Goal: Task Accomplishment & Management: Use online tool/utility

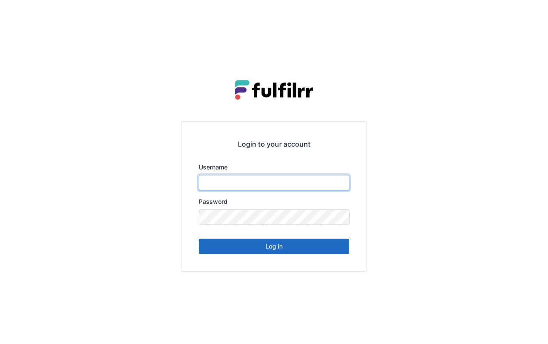
type input "*******"
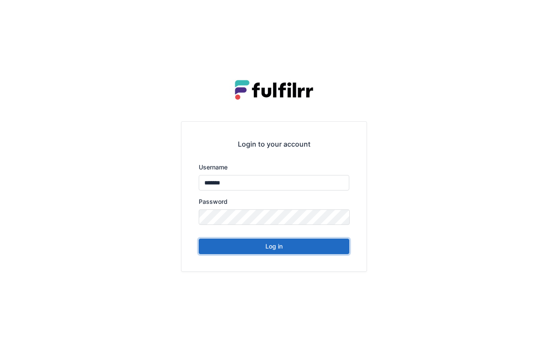
click at [286, 240] on button "Log in" at bounding box center [274, 246] width 151 height 15
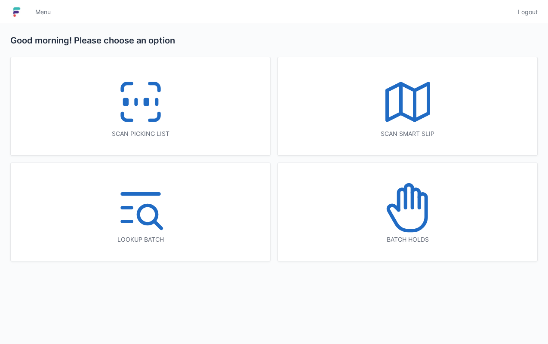
click at [142, 108] on icon at bounding box center [140, 101] width 55 height 55
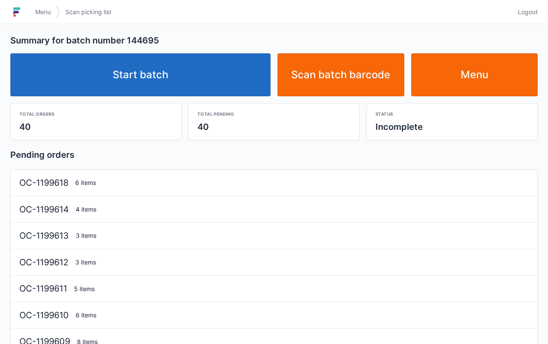
click at [150, 78] on link "Start batch" at bounding box center [140, 74] width 260 height 43
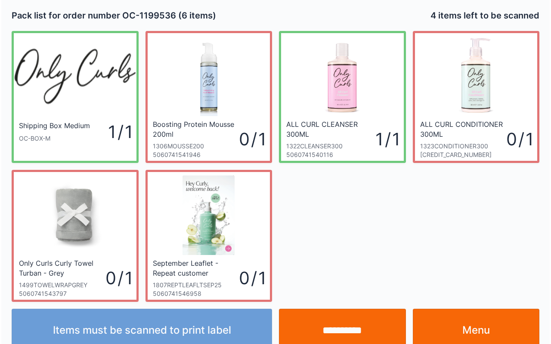
scroll to position [15, 0]
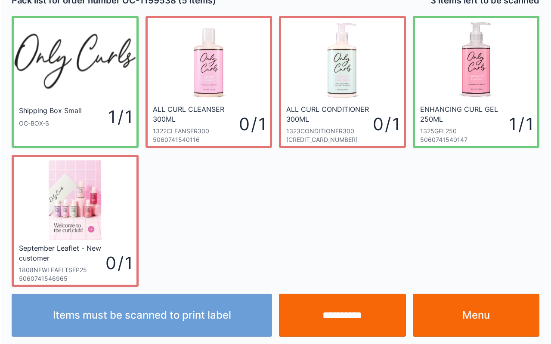
scroll to position [15, 0]
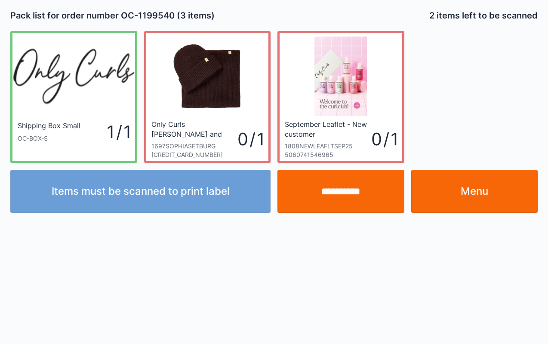
click at [347, 192] on input "**********" at bounding box center [341, 191] width 127 height 43
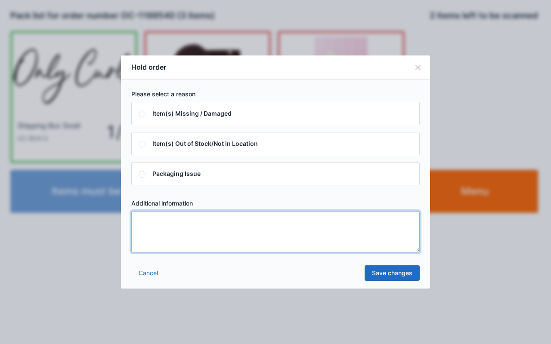
click at [309, 229] on textarea at bounding box center [275, 231] width 288 height 41
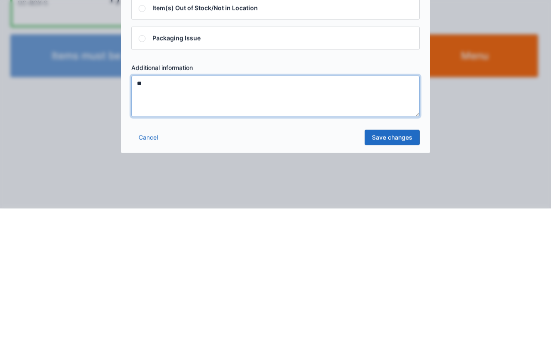
type textarea "**"
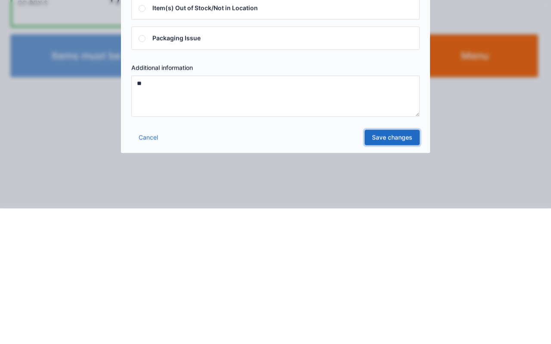
click at [399, 266] on link "Save changes" at bounding box center [392, 273] width 55 height 15
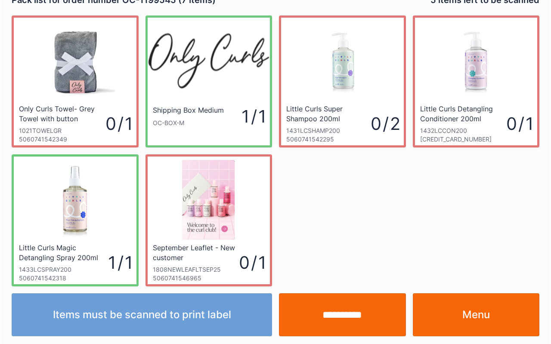
scroll to position [15, 0]
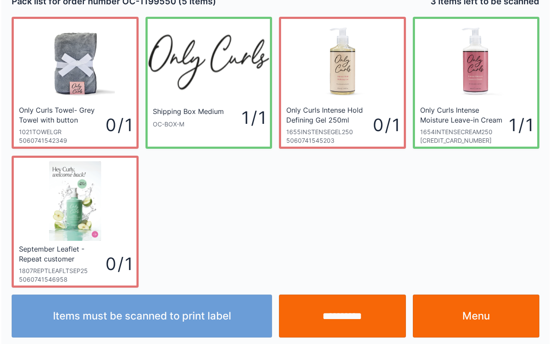
scroll to position [15, 0]
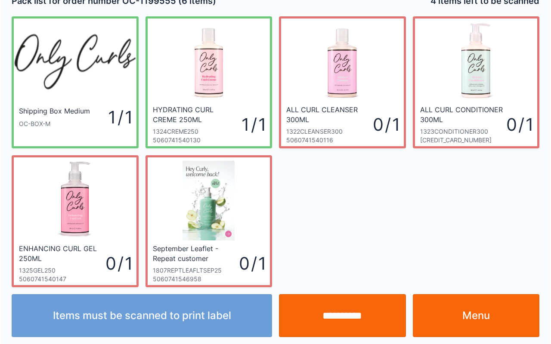
scroll to position [15, 0]
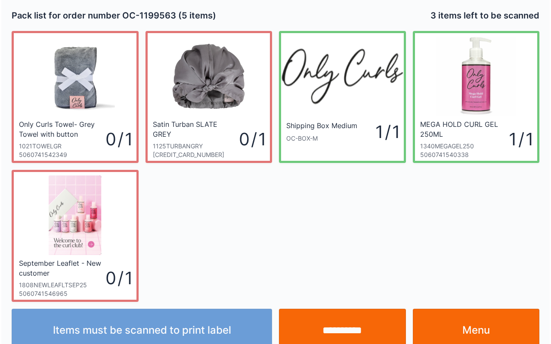
scroll to position [15, 0]
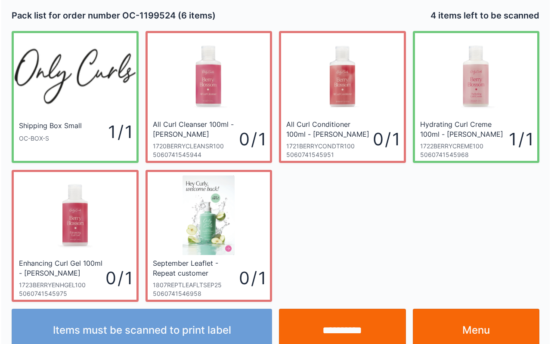
scroll to position [15, 0]
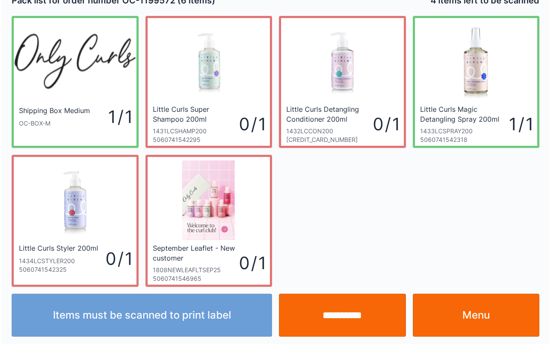
scroll to position [15, 0]
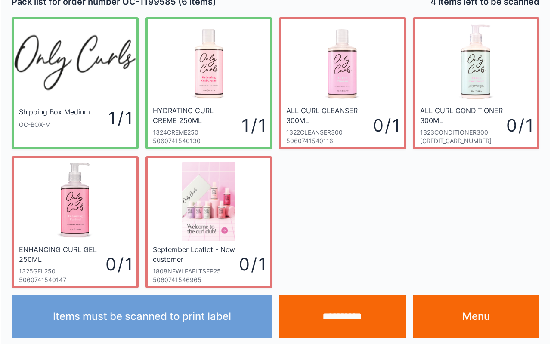
scroll to position [15, 0]
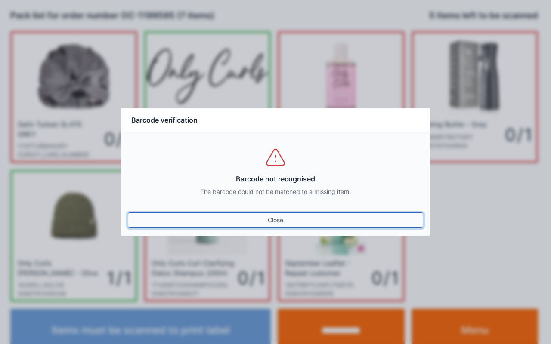
click at [263, 214] on link "Close" at bounding box center [275, 220] width 295 height 15
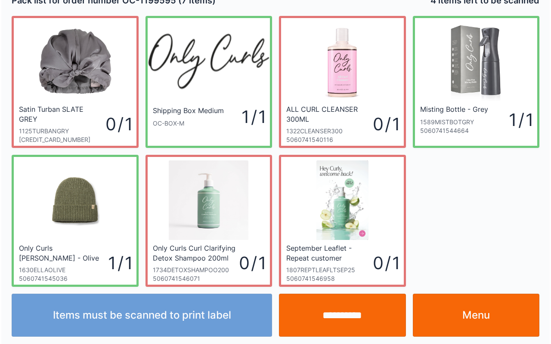
scroll to position [15, 0]
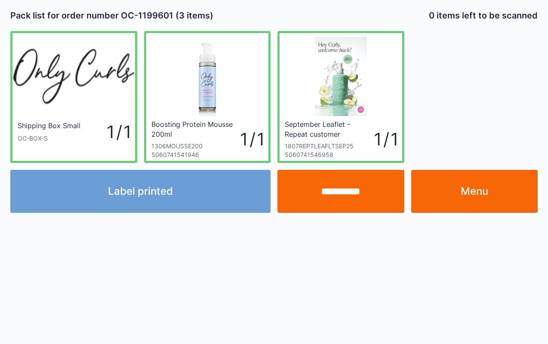
click at [354, 176] on input "**********" at bounding box center [341, 191] width 127 height 43
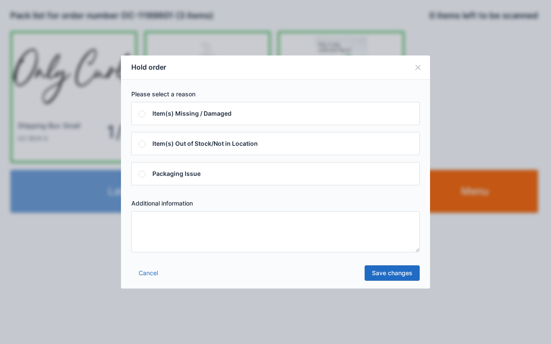
click at [323, 235] on textarea at bounding box center [275, 231] width 288 height 41
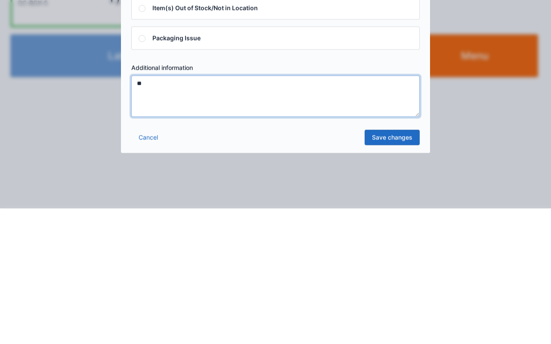
type textarea "**"
click at [399, 267] on link "Save changes" at bounding box center [392, 273] width 55 height 15
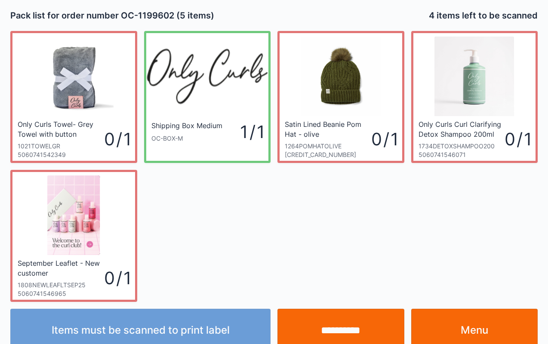
click at [461, 339] on link "Menu" at bounding box center [474, 330] width 127 height 43
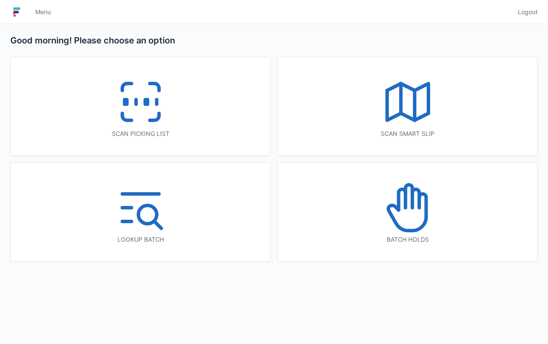
click at [434, 215] on icon at bounding box center [408, 207] width 55 height 55
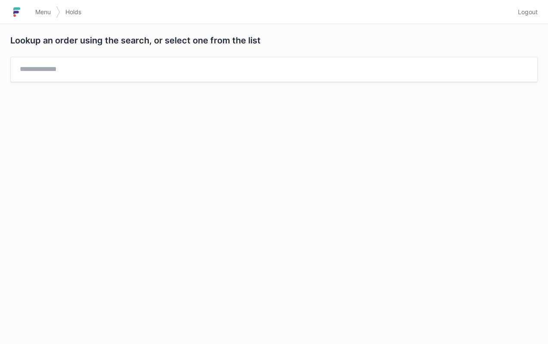
click at [47, 9] on span "Menu" at bounding box center [42, 12] width 15 height 9
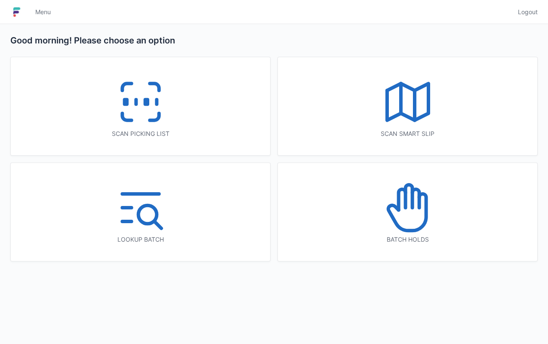
click at [396, 202] on icon at bounding box center [408, 207] width 55 height 55
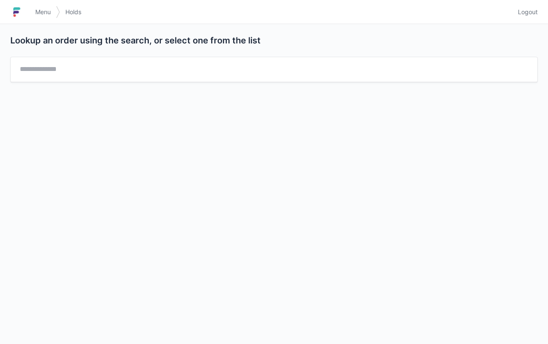
click at [43, 19] on link "Menu" at bounding box center [43, 11] width 26 height 15
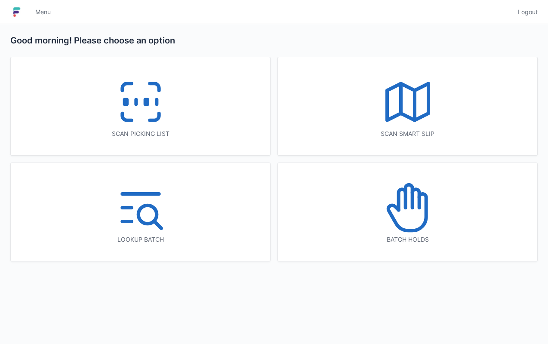
click at [40, 6] on link "Menu" at bounding box center [43, 11] width 26 height 15
click at [142, 91] on icon at bounding box center [140, 101] width 55 height 55
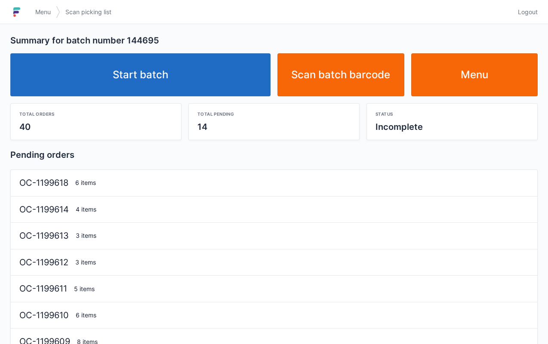
click at [152, 64] on link "Start batch" at bounding box center [140, 74] width 260 height 43
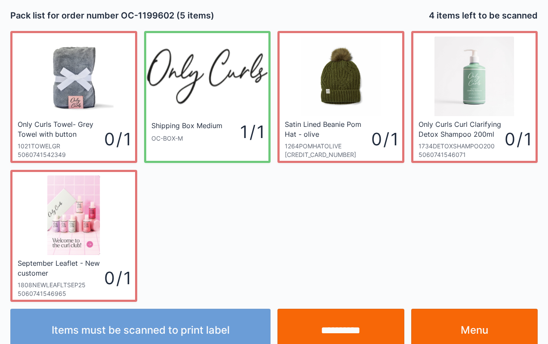
click at [347, 320] on input "**********" at bounding box center [341, 330] width 127 height 43
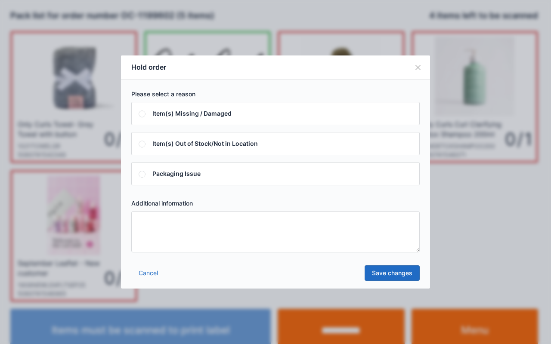
click at [314, 221] on textarea at bounding box center [275, 231] width 288 height 41
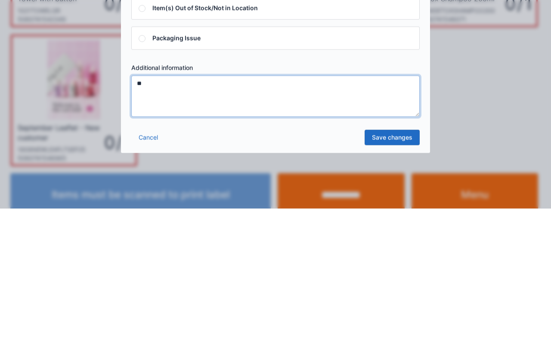
type textarea "**"
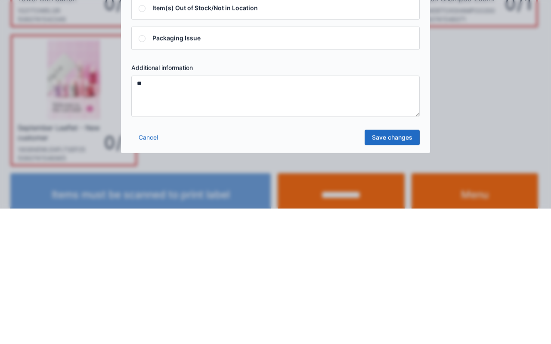
click at [402, 269] on link "Save changes" at bounding box center [392, 273] width 55 height 15
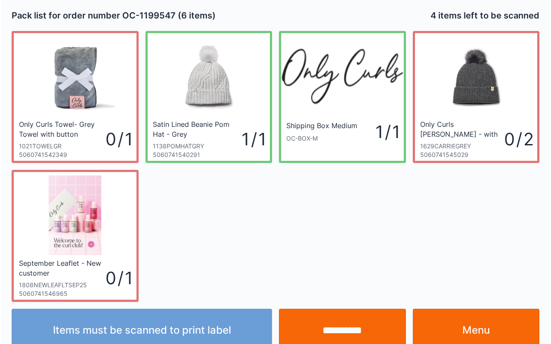
scroll to position [15, 0]
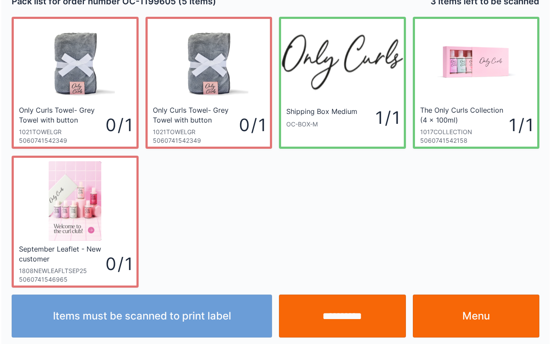
scroll to position [15, 0]
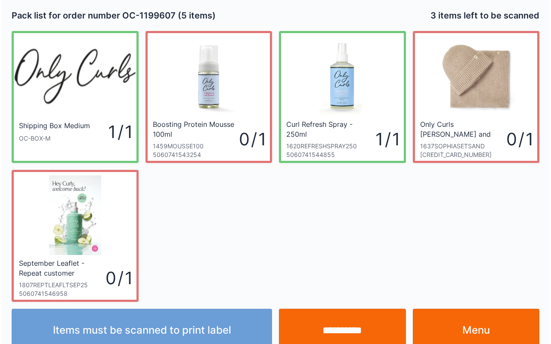
scroll to position [15, 0]
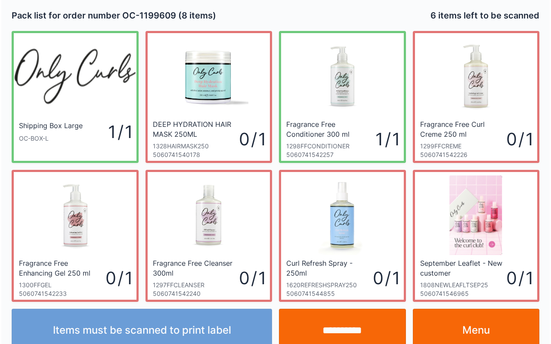
scroll to position [15, 0]
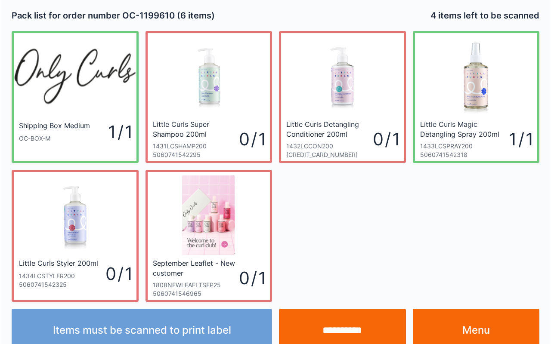
scroll to position [15, 0]
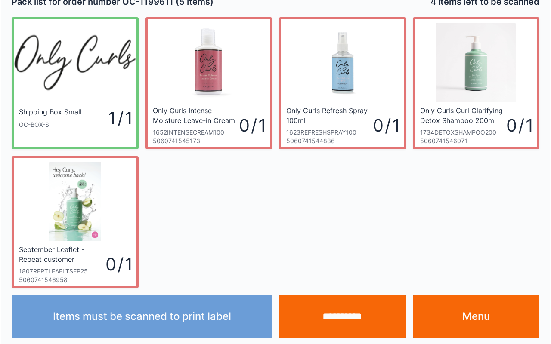
scroll to position [15, 0]
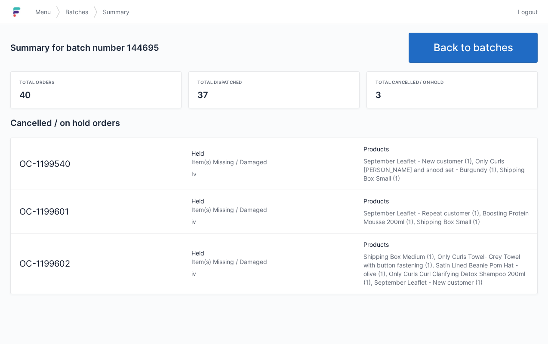
click at [31, 17] on link "Menu" at bounding box center [43, 11] width 26 height 15
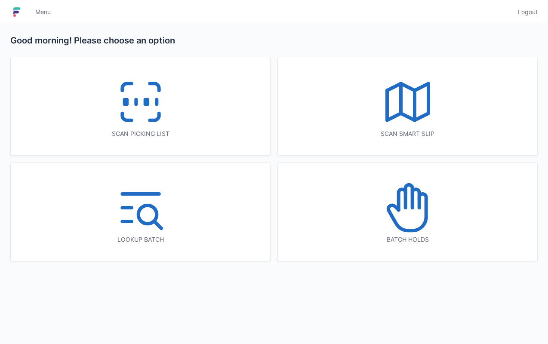
click at [409, 217] on icon at bounding box center [408, 207] width 55 height 55
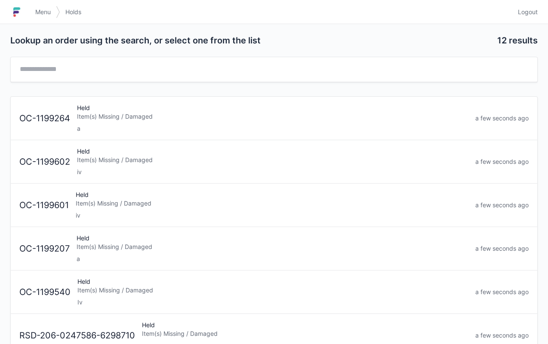
click at [152, 288] on div "Item(s) Missing / Damaged" at bounding box center [272, 290] width 391 height 9
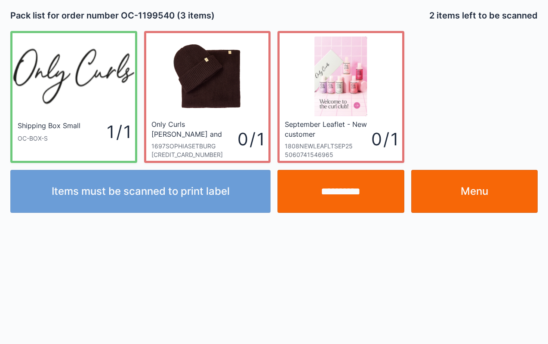
click at [482, 184] on link "Menu" at bounding box center [474, 191] width 127 height 43
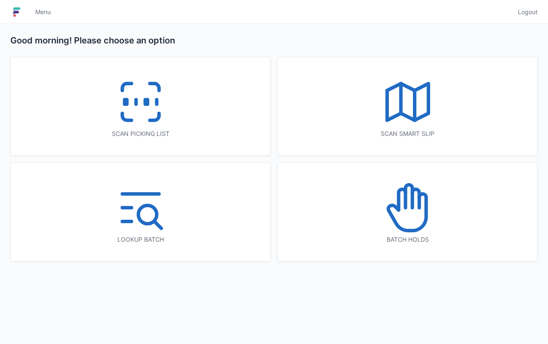
click at [424, 221] on icon at bounding box center [408, 207] width 55 height 55
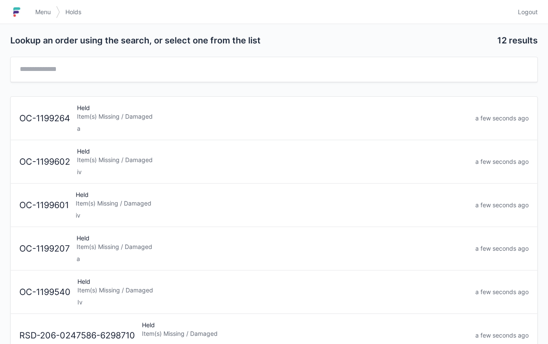
click at [221, 199] on div "Item(s) Missing / Damaged" at bounding box center [272, 203] width 393 height 9
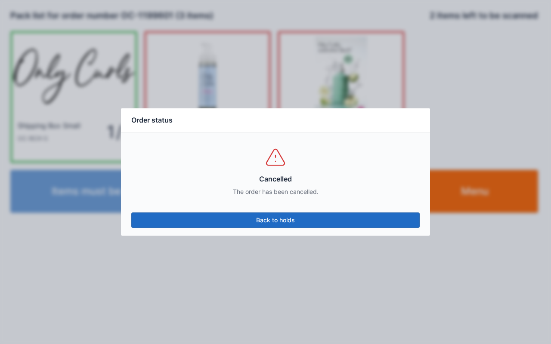
click at [293, 220] on link "Back to holds" at bounding box center [275, 220] width 288 height 15
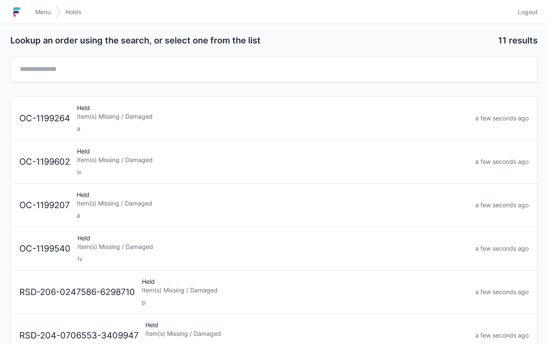
click at [174, 154] on div "Held Item(s) Missing / Damaged iv" at bounding box center [273, 161] width 399 height 29
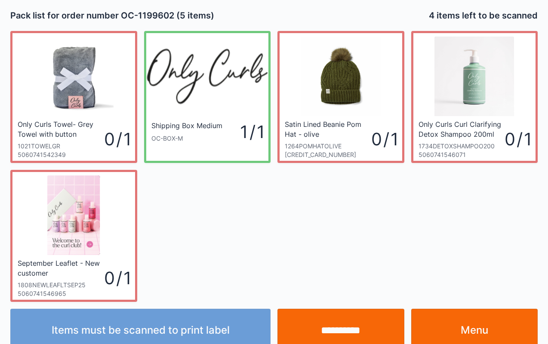
click at [470, 324] on link "Menu" at bounding box center [474, 330] width 127 height 43
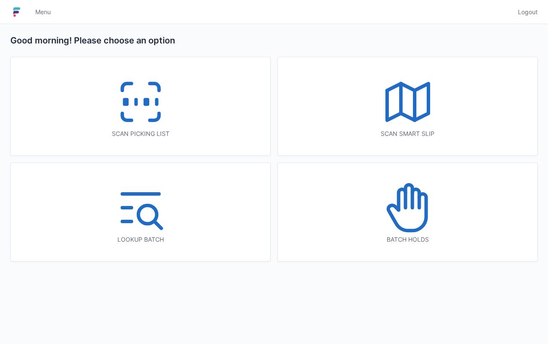
click at [418, 221] on icon at bounding box center [408, 207] width 55 height 55
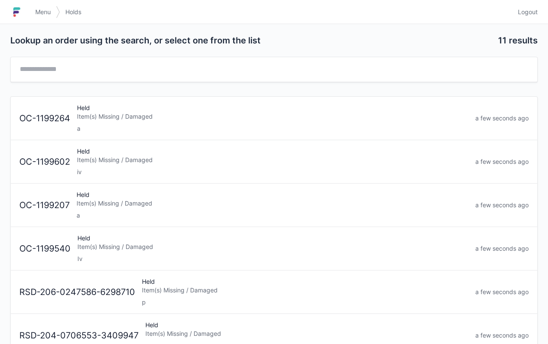
click at [170, 252] on div "Held Item(s) Missing / Damaged Iv" at bounding box center [273, 248] width 398 height 29
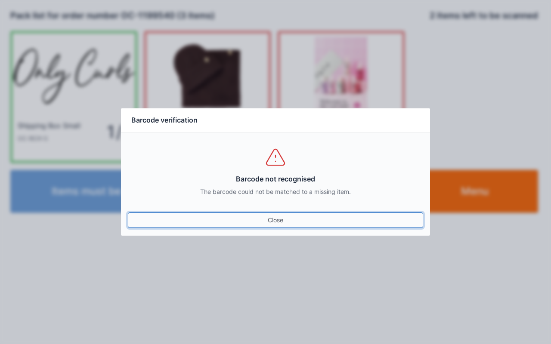
click at [267, 218] on link "Close" at bounding box center [275, 220] width 295 height 15
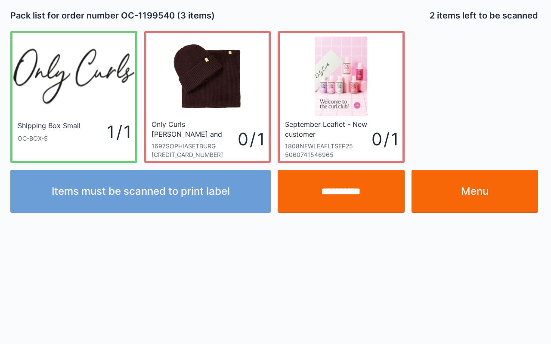
click at [473, 189] on link "Menu" at bounding box center [474, 191] width 127 height 43
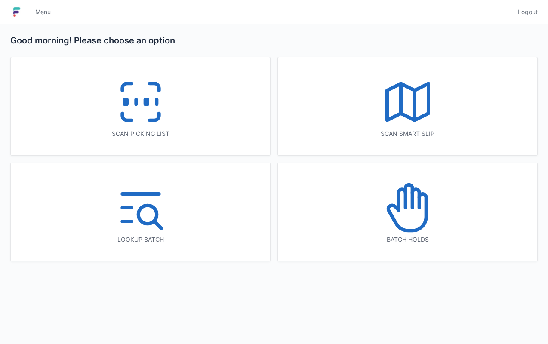
click at [407, 219] on icon at bounding box center [408, 207] width 55 height 55
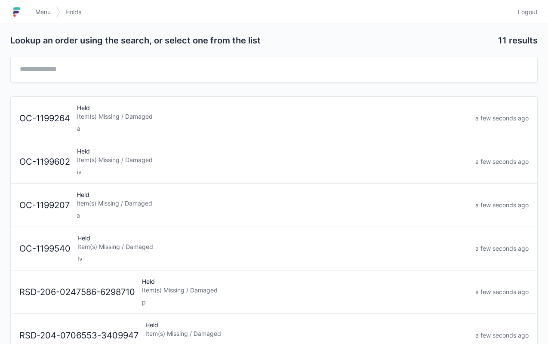
click at [141, 246] on div "Item(s) Missing / Damaged" at bounding box center [272, 247] width 391 height 9
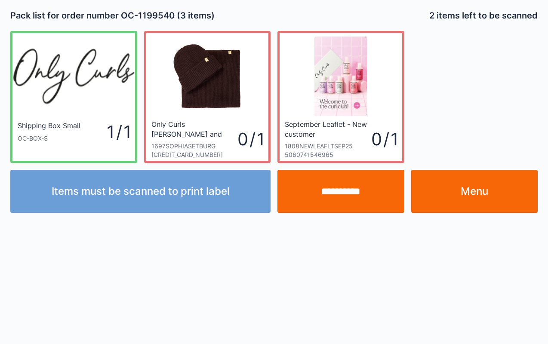
click at [487, 196] on link "Menu" at bounding box center [474, 191] width 127 height 43
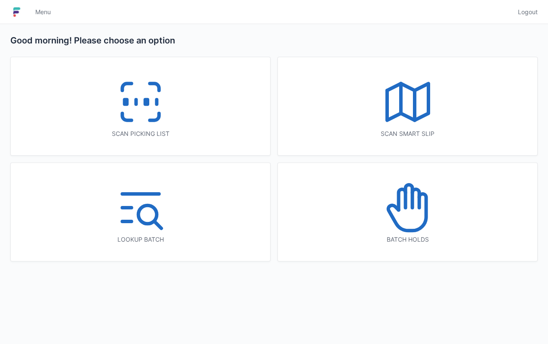
click at [409, 222] on icon at bounding box center [408, 207] width 55 height 55
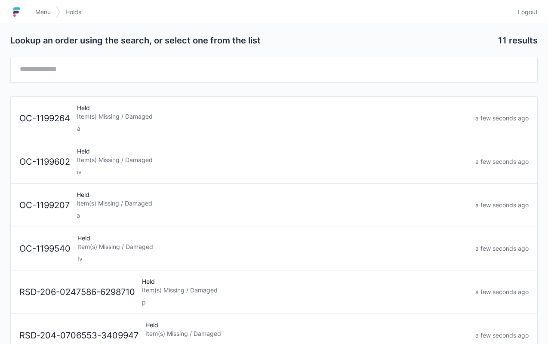
click at [134, 160] on div "Item(s) Missing / Damaged" at bounding box center [273, 160] width 392 height 9
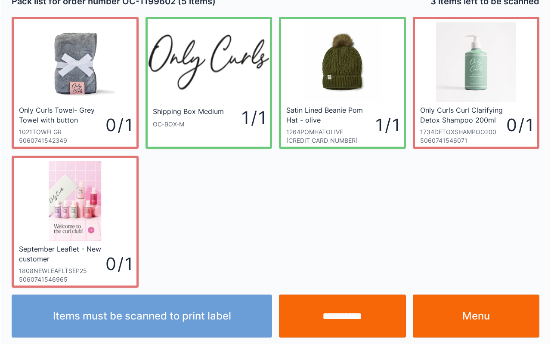
scroll to position [15, 0]
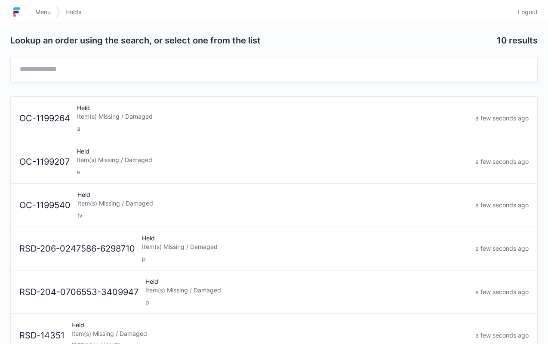
click at [52, 18] on link "Menu" at bounding box center [43, 11] width 26 height 15
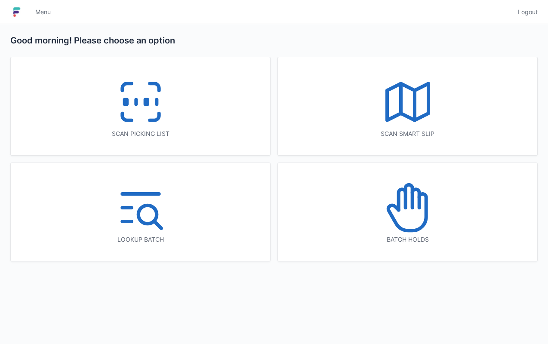
click at [161, 97] on icon at bounding box center [140, 101] width 55 height 55
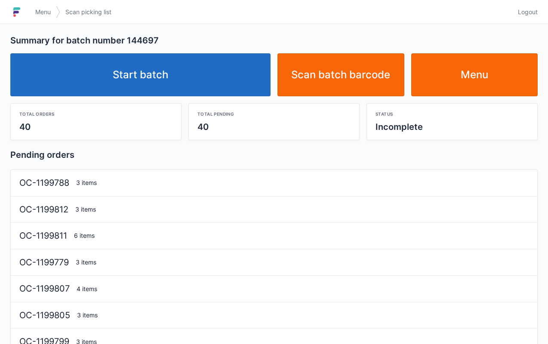
click at [182, 73] on link "Start batch" at bounding box center [140, 74] width 260 height 43
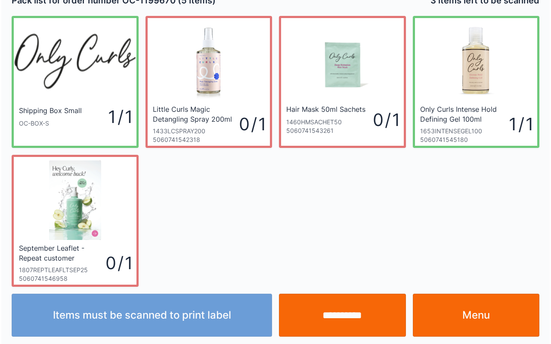
scroll to position [15, 0]
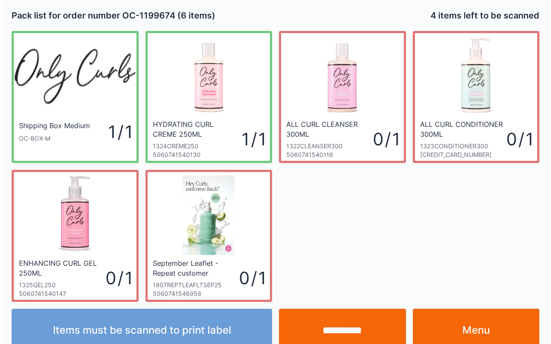
scroll to position [15, 0]
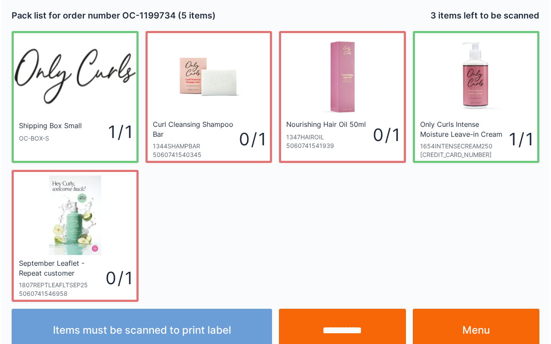
scroll to position [15, 0]
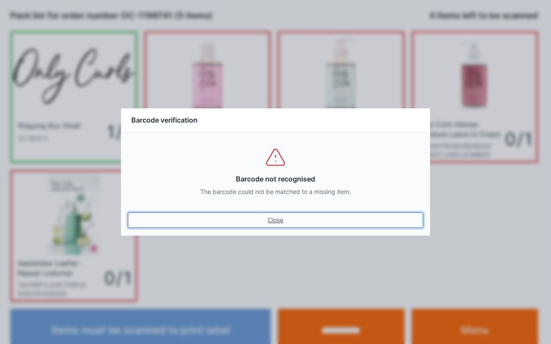
click at [277, 216] on link "Close" at bounding box center [275, 220] width 295 height 15
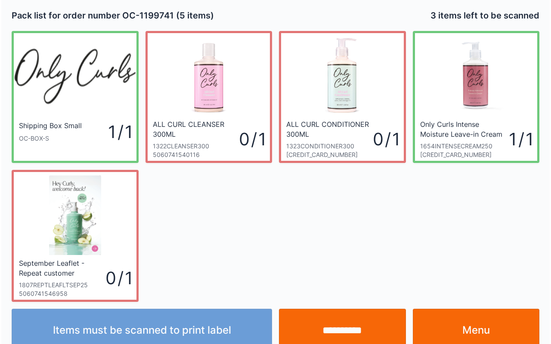
scroll to position [15, 0]
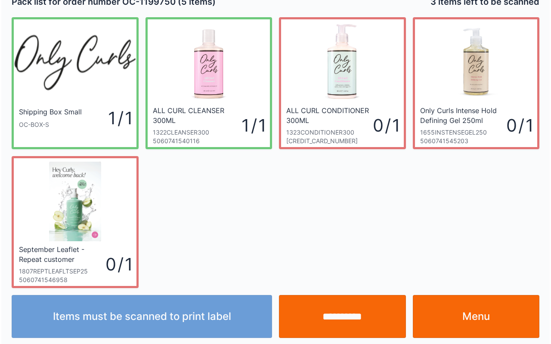
scroll to position [15, 0]
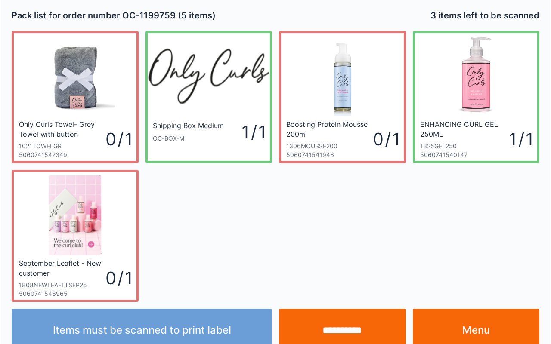
scroll to position [15, 0]
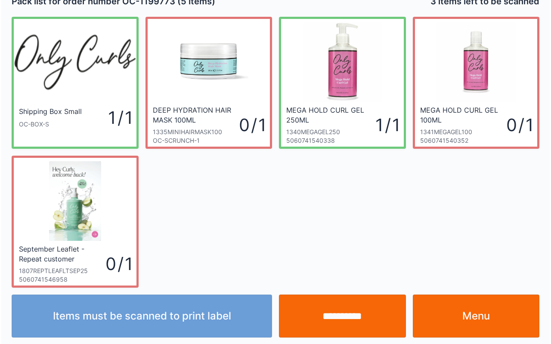
scroll to position [15, 0]
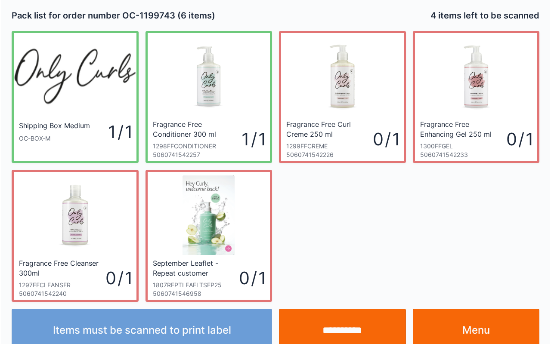
scroll to position [15, 0]
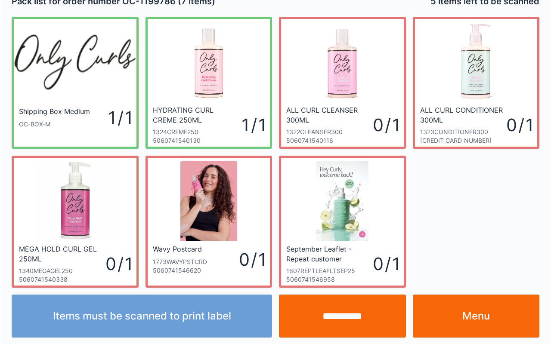
scroll to position [15, 0]
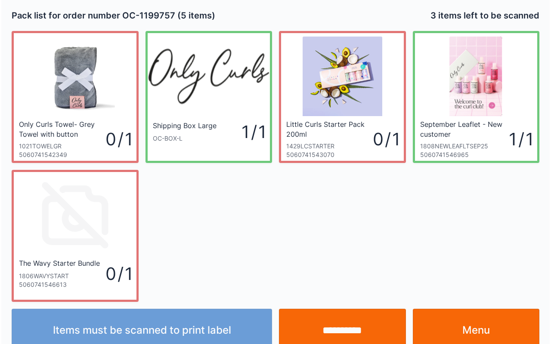
scroll to position [15, 0]
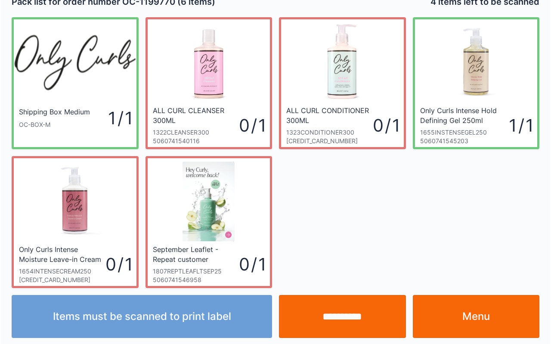
scroll to position [15, 0]
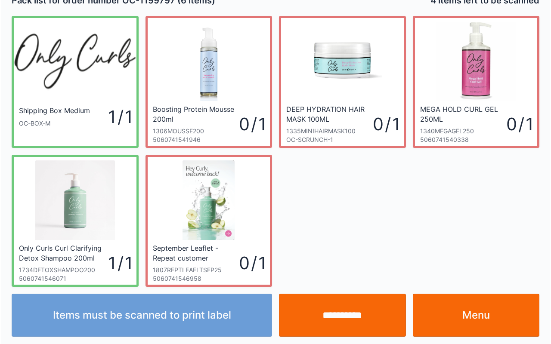
scroll to position [15, 0]
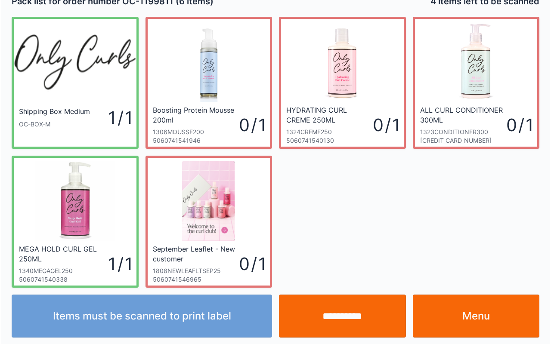
scroll to position [15, 0]
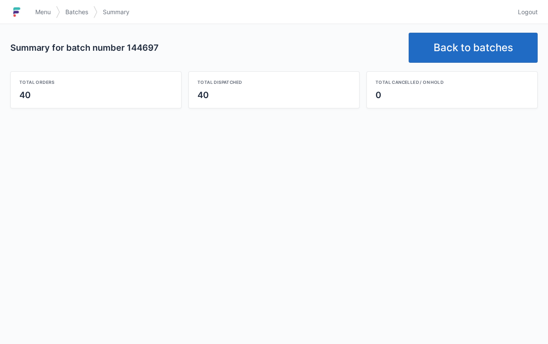
click at [48, 6] on link "Menu" at bounding box center [43, 11] width 26 height 15
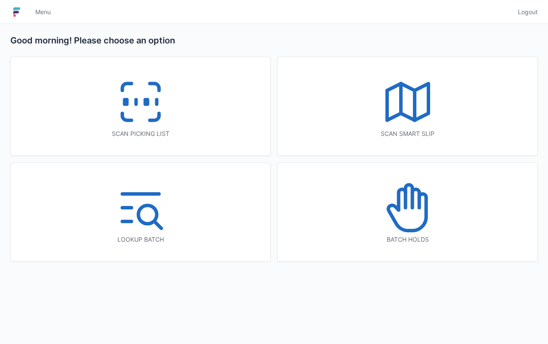
click at [411, 206] on icon at bounding box center [408, 196] width 7 height 23
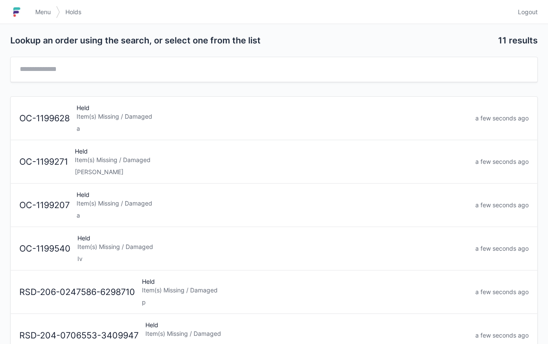
click at [181, 250] on div "Held Item(s) Missing / Damaged Iv" at bounding box center [273, 248] width 398 height 29
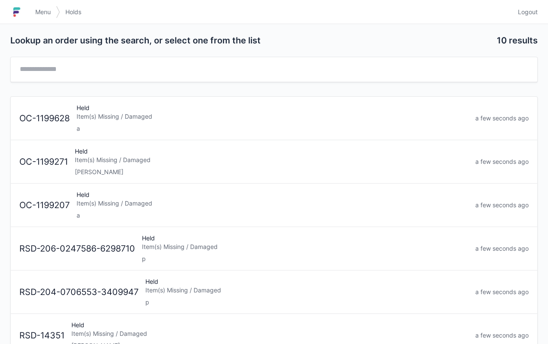
click at [47, 9] on span "Menu" at bounding box center [42, 12] width 15 height 9
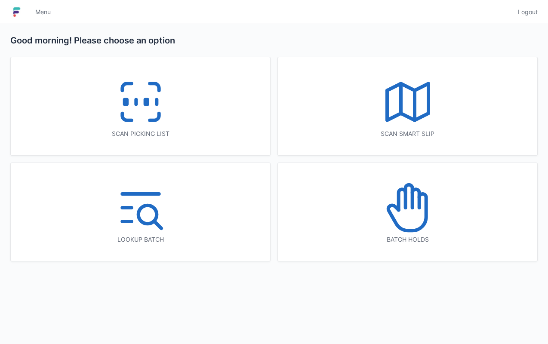
click at [149, 111] on icon at bounding box center [140, 101] width 55 height 55
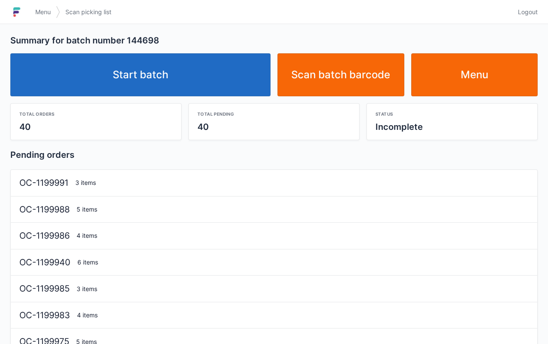
click at [165, 71] on link "Start batch" at bounding box center [140, 74] width 260 height 43
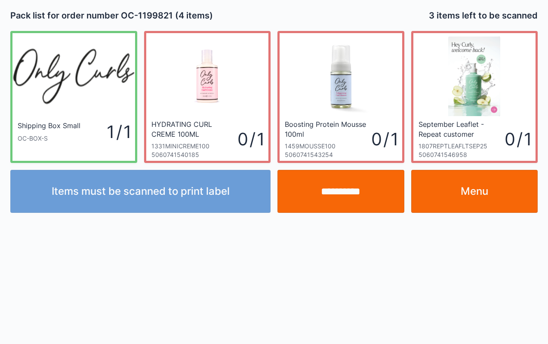
click at [473, 196] on link "Menu" at bounding box center [474, 191] width 127 height 43
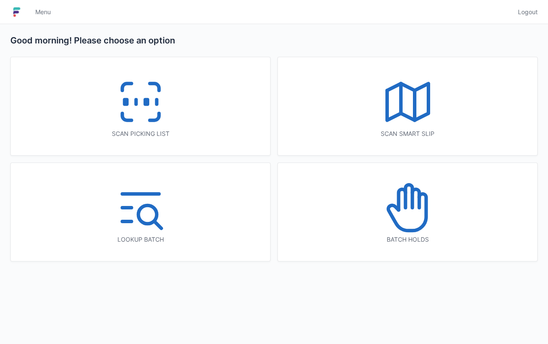
click at [158, 100] on icon at bounding box center [140, 101] width 55 height 55
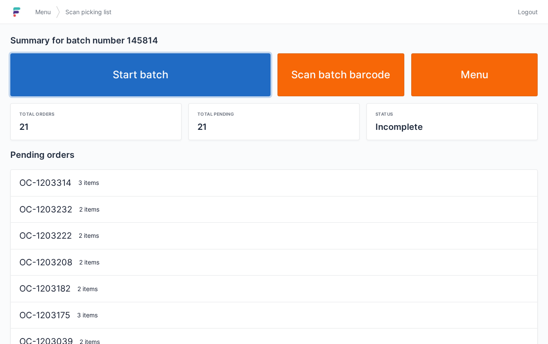
click at [186, 67] on link "Start batch" at bounding box center [140, 74] width 260 height 43
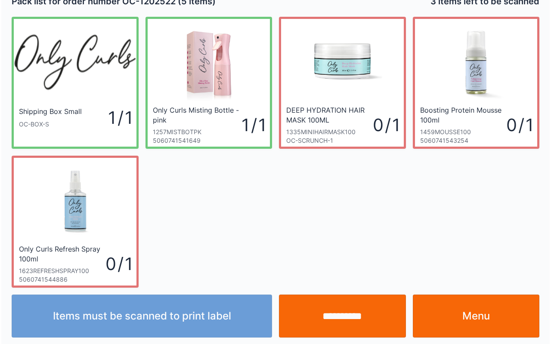
scroll to position [15, 0]
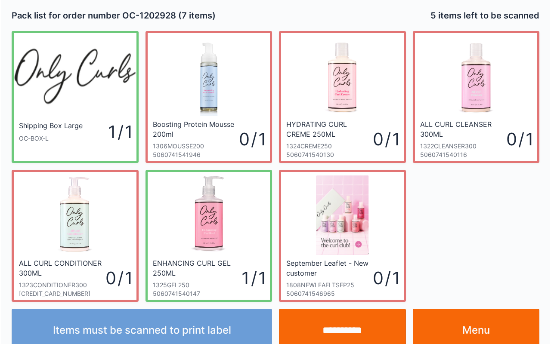
scroll to position [15, 0]
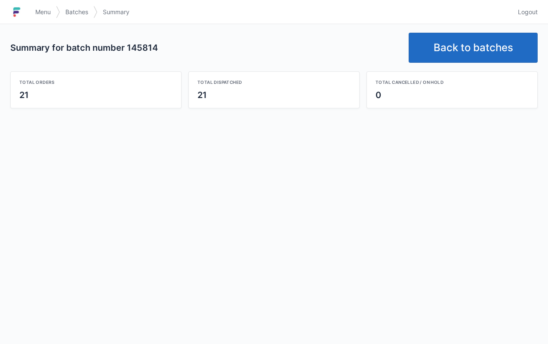
click at [484, 39] on link "Back to batches" at bounding box center [473, 48] width 129 height 30
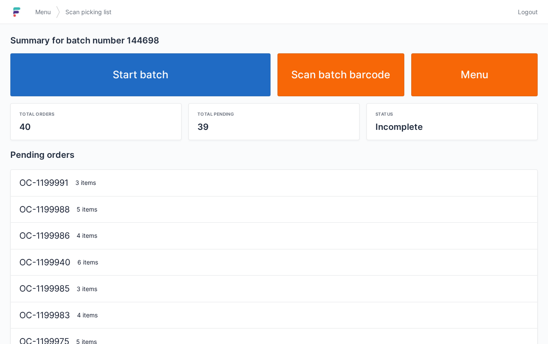
click at [173, 61] on link "Start batch" at bounding box center [140, 74] width 260 height 43
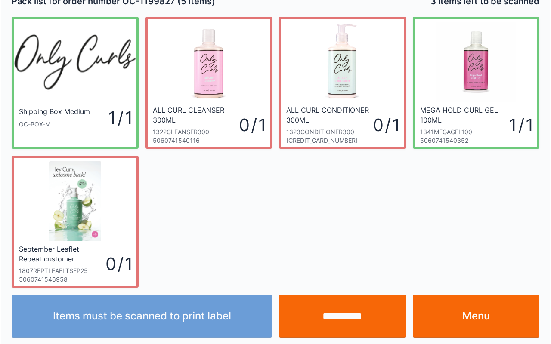
scroll to position [15, 0]
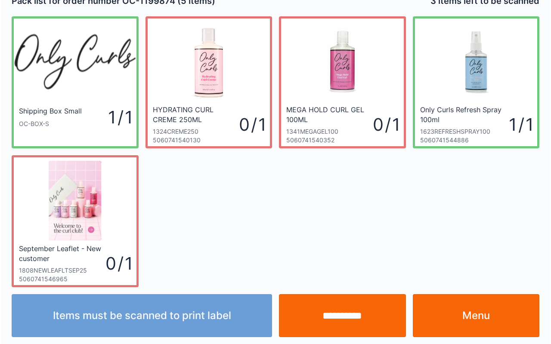
scroll to position [15, 0]
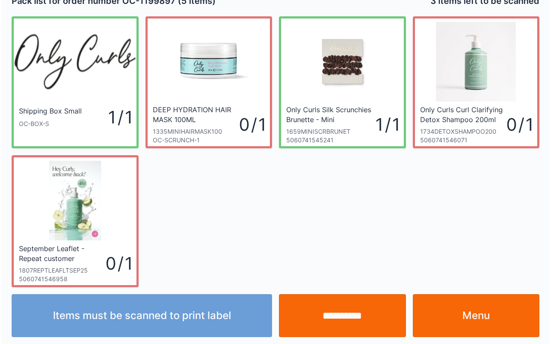
scroll to position [15, 0]
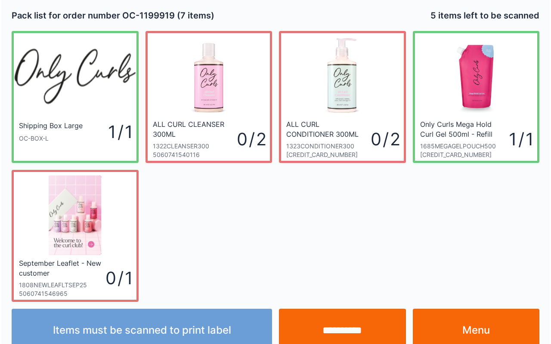
scroll to position [15, 0]
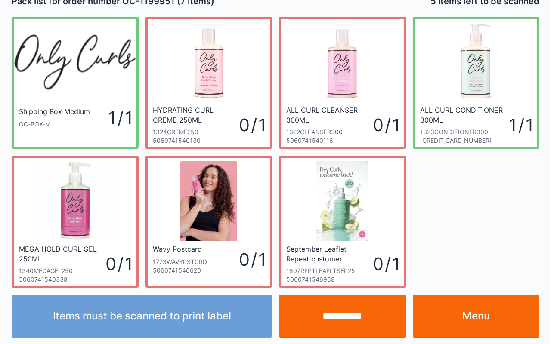
scroll to position [15, 0]
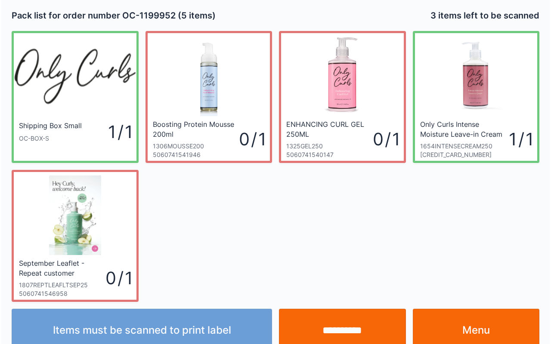
scroll to position [15, 0]
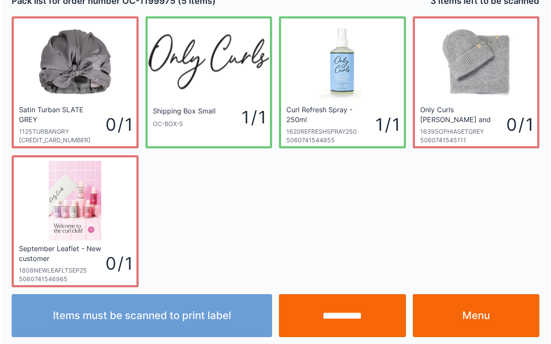
scroll to position [15, 0]
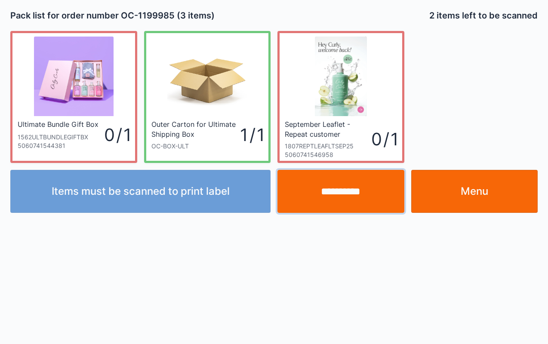
click at [360, 195] on input "**********" at bounding box center [341, 191] width 127 height 43
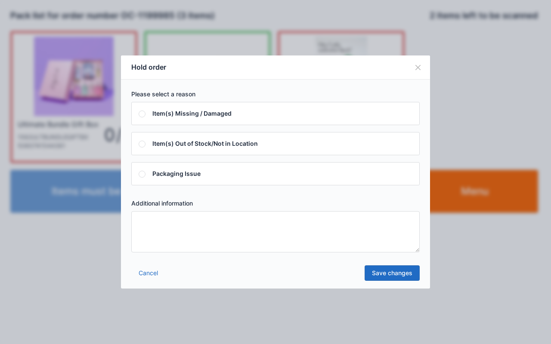
click at [287, 230] on textarea at bounding box center [275, 231] width 288 height 41
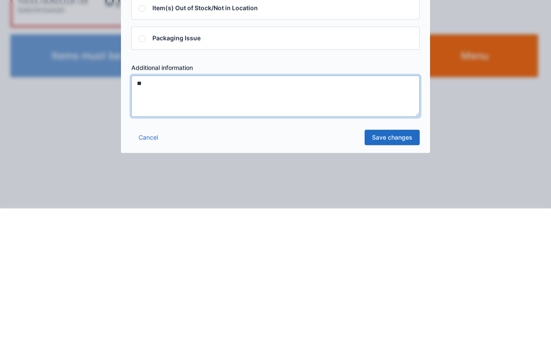
type textarea "**"
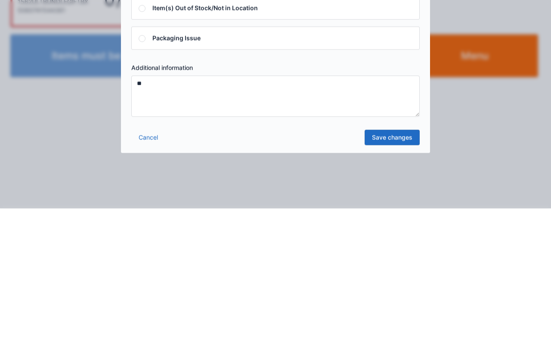
click at [393, 275] on link "Save changes" at bounding box center [392, 273] width 55 height 15
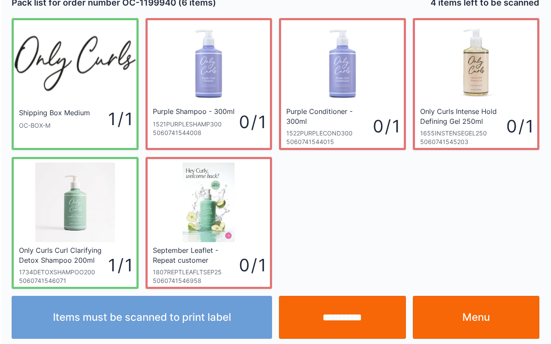
scroll to position [15, 0]
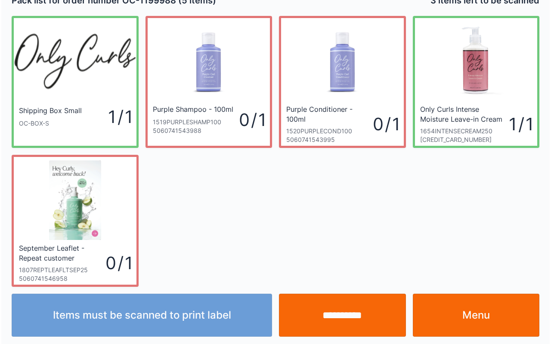
scroll to position [15, 0]
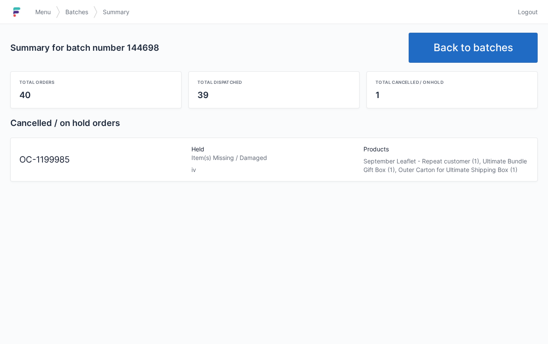
click at [35, 19] on link "Menu" at bounding box center [43, 11] width 26 height 15
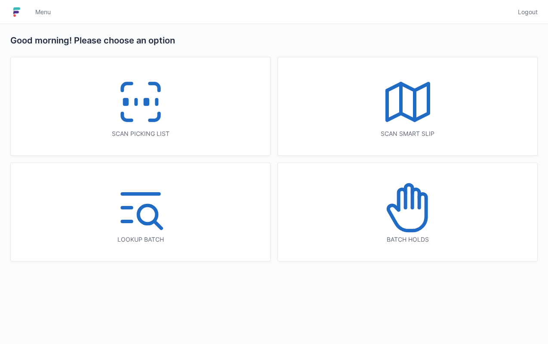
click at [399, 213] on icon at bounding box center [408, 207] width 55 height 55
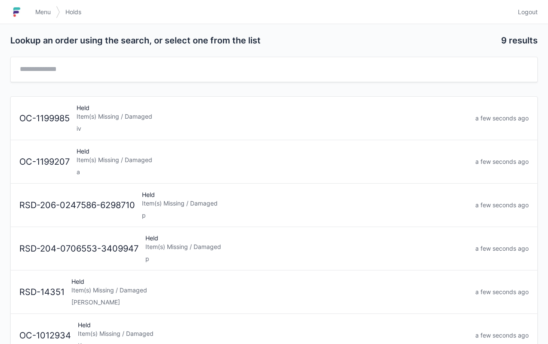
click at [224, 107] on div "Held Item(s) Missing / Damaged iv" at bounding box center [272, 118] width 399 height 29
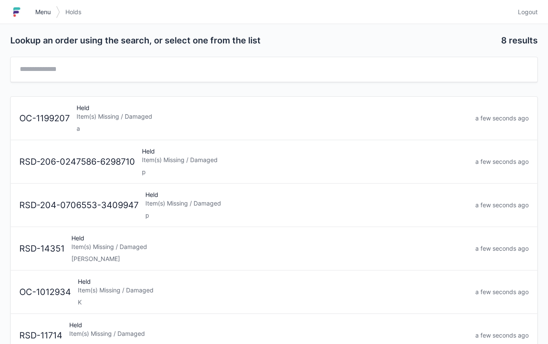
click at [49, 6] on link "Menu" at bounding box center [43, 11] width 26 height 15
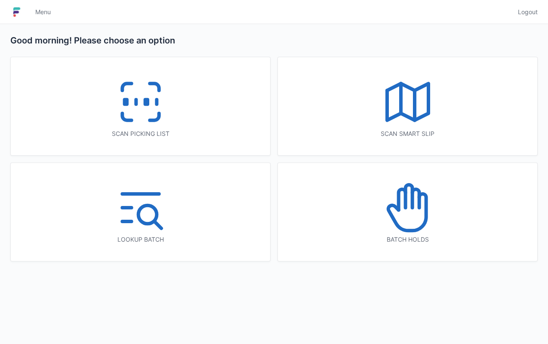
click at [133, 109] on icon at bounding box center [140, 101] width 55 height 55
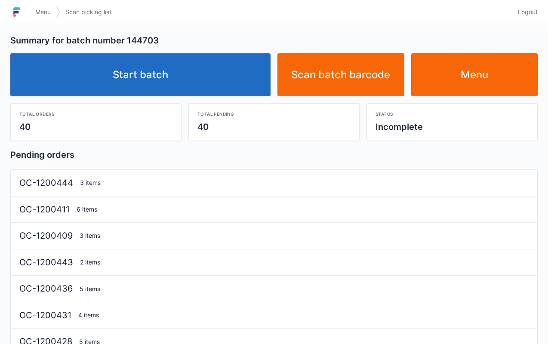
click at [134, 89] on link "Start batch" at bounding box center [140, 74] width 260 height 43
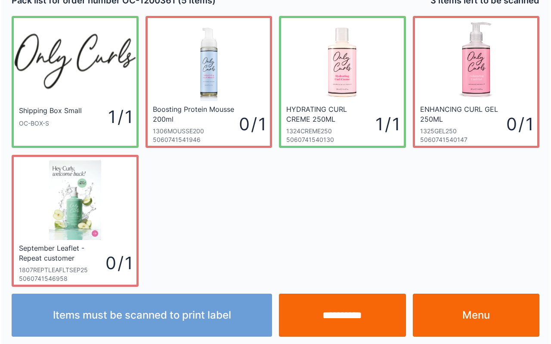
scroll to position [15, 0]
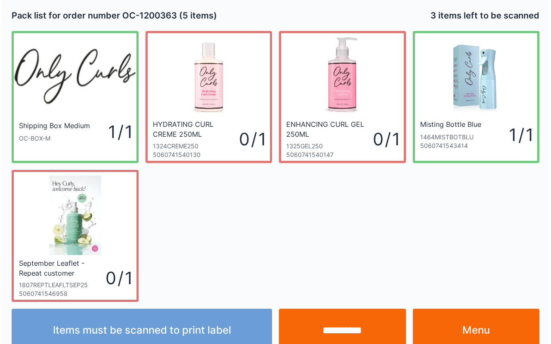
scroll to position [15, 0]
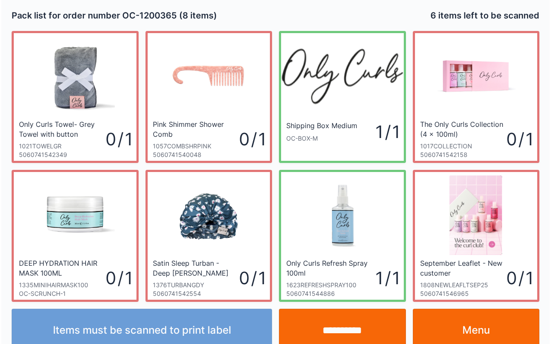
scroll to position [15, 0]
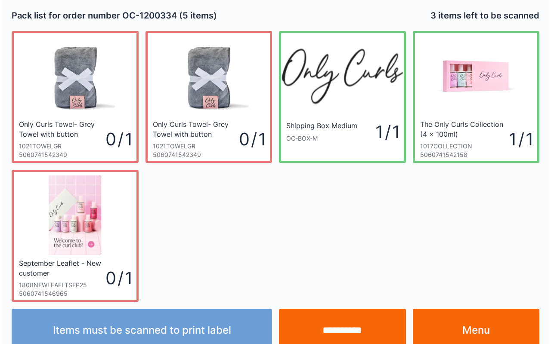
scroll to position [15, 0]
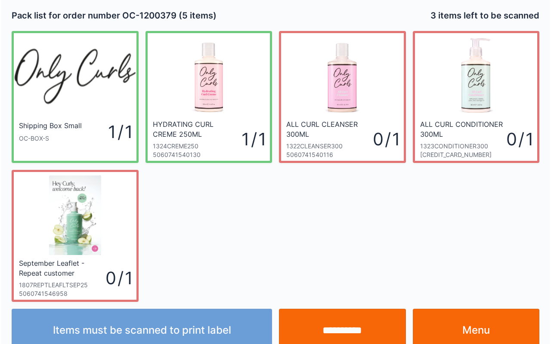
scroll to position [15, 0]
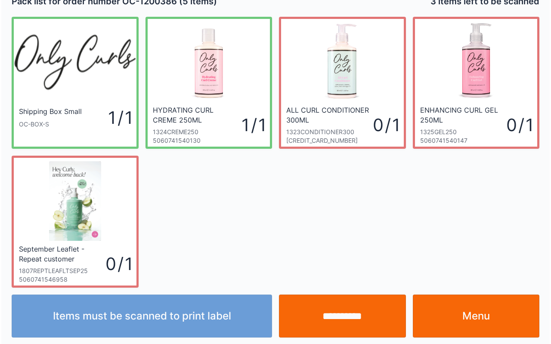
scroll to position [15, 0]
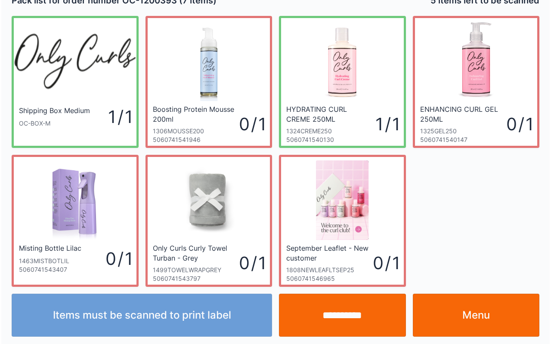
scroll to position [15, 0]
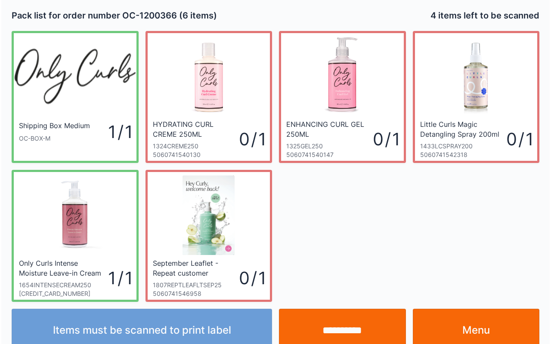
scroll to position [15, 0]
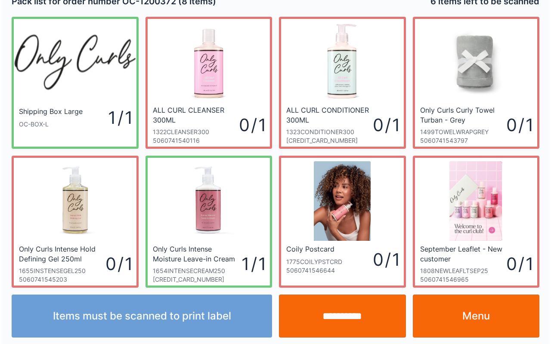
scroll to position [15, 0]
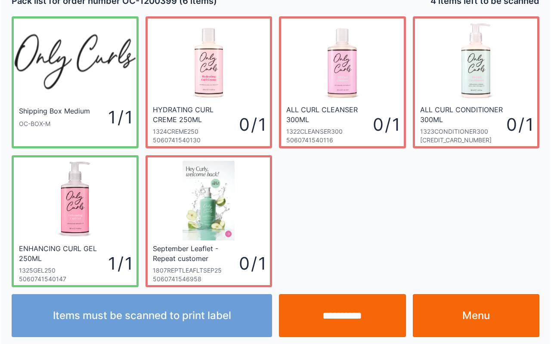
scroll to position [15, 0]
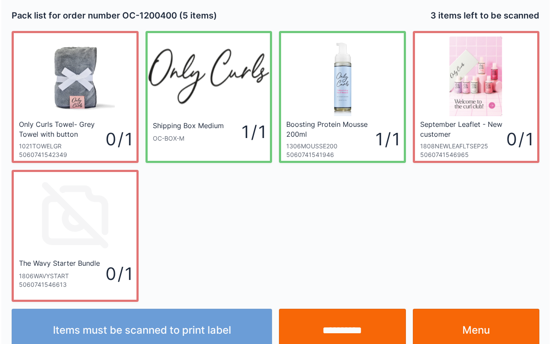
scroll to position [15, 0]
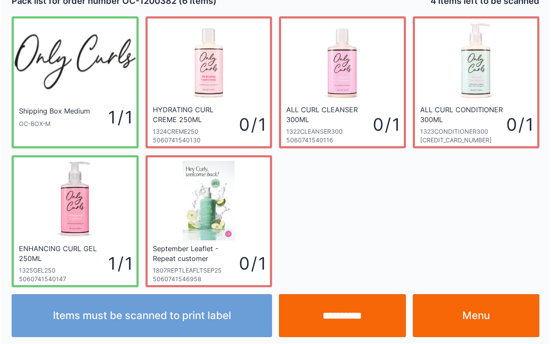
scroll to position [15, 0]
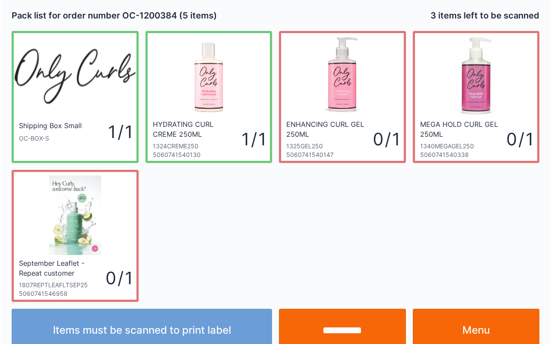
scroll to position [15, 0]
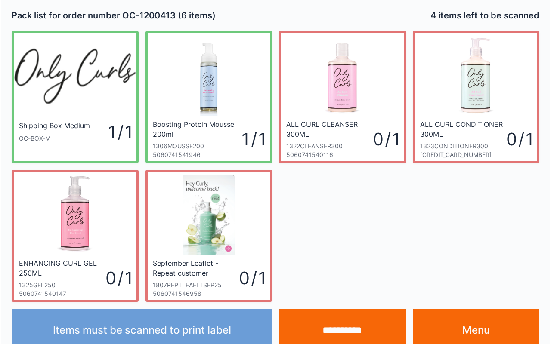
scroll to position [15, 0]
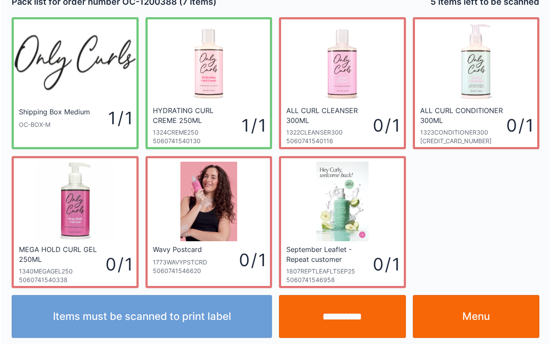
scroll to position [15, 0]
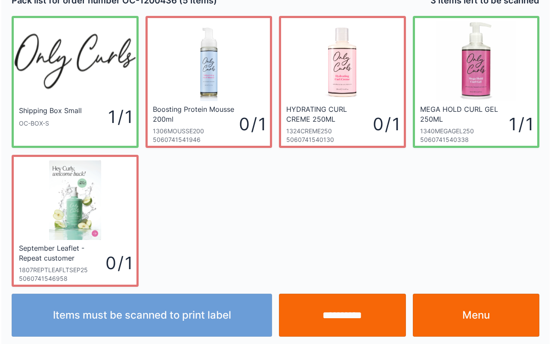
scroll to position [15, 0]
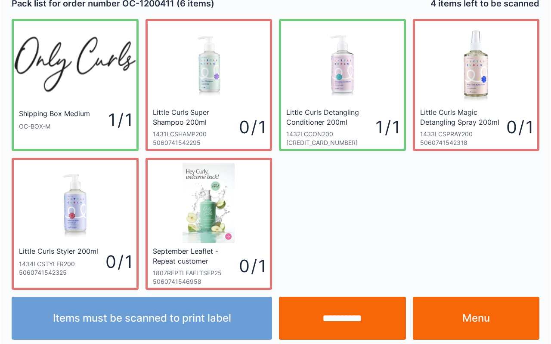
scroll to position [15, 0]
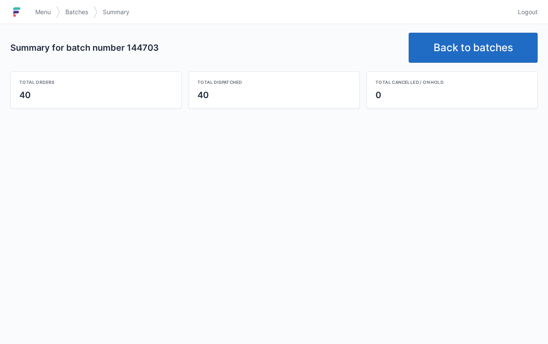
click at [460, 49] on link "Back to batches" at bounding box center [473, 48] width 129 height 30
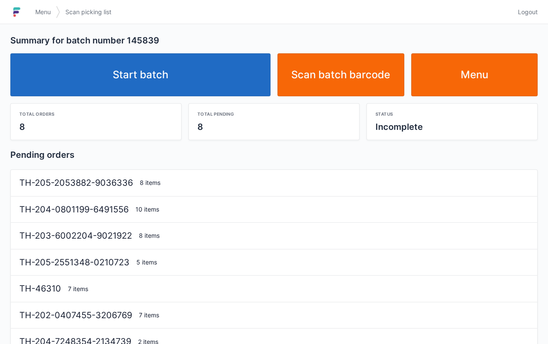
click at [144, 76] on link "Start batch" at bounding box center [140, 74] width 260 height 43
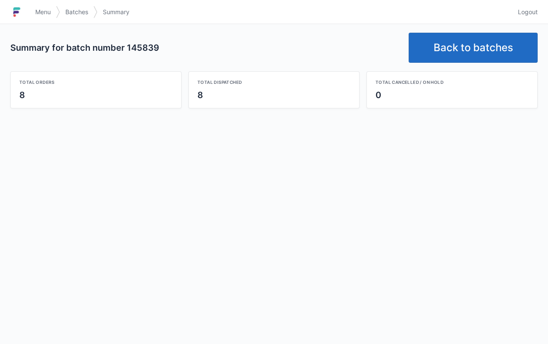
click at [487, 48] on link "Back to batches" at bounding box center [473, 48] width 129 height 30
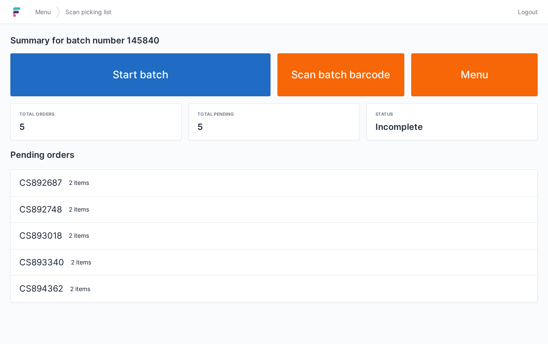
click at [146, 74] on link "Start batch" at bounding box center [140, 74] width 260 height 43
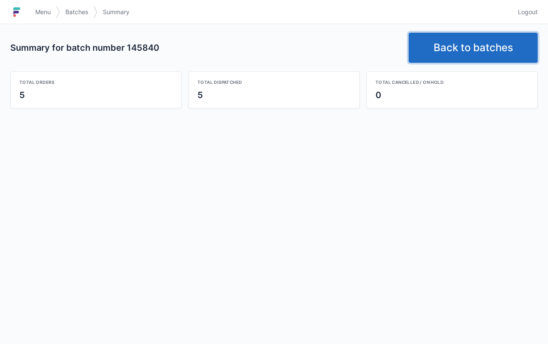
click at [492, 34] on link "Back to batches" at bounding box center [473, 48] width 129 height 30
